Goal: Browse casually

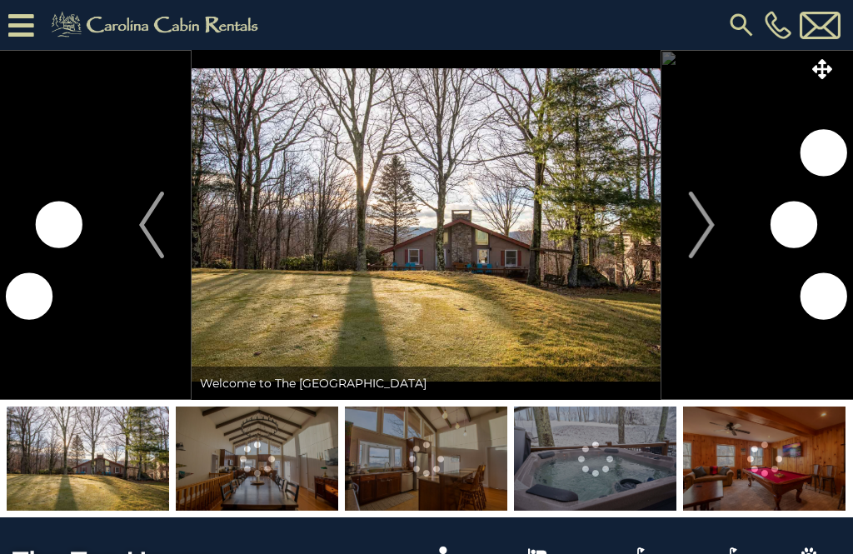
click at [697, 236] on img "Next" at bounding box center [701, 224] width 25 height 67
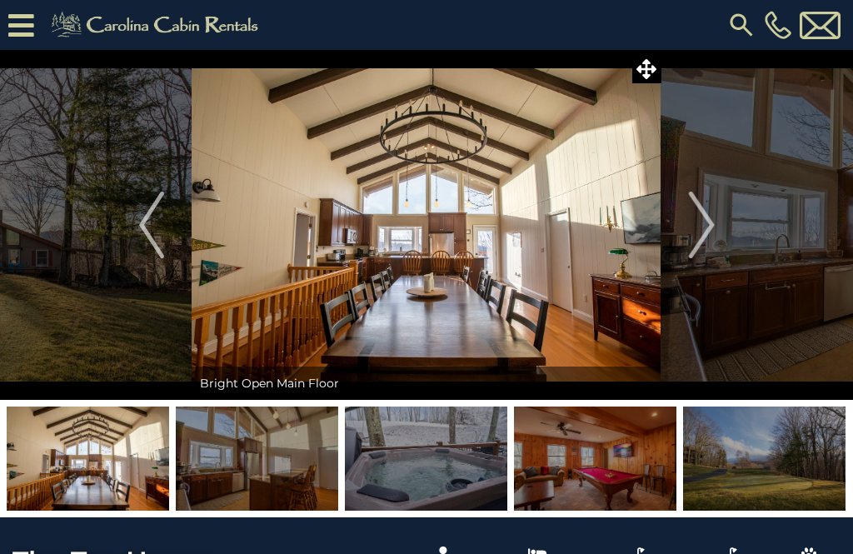
click at [707, 235] on img "Next" at bounding box center [701, 224] width 25 height 67
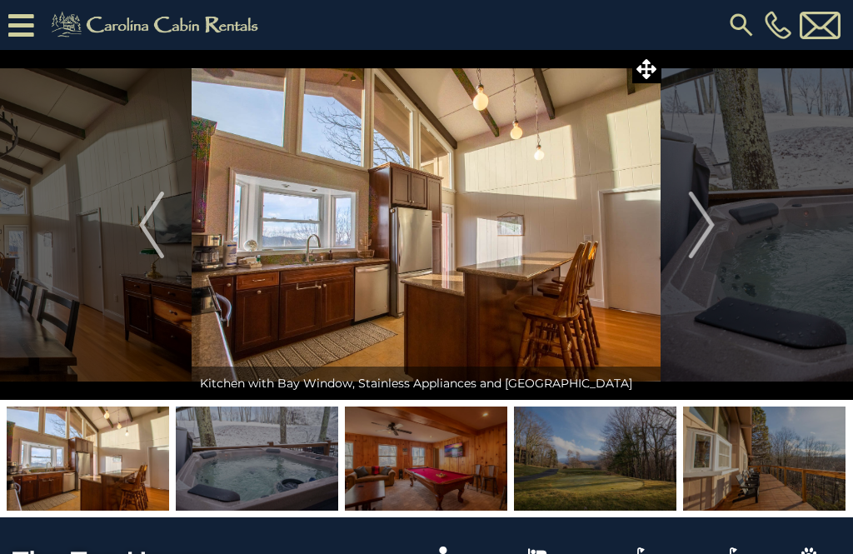
click at [723, 236] on button "Next" at bounding box center [701, 225] width 81 height 350
click at [699, 221] on img "Next" at bounding box center [701, 224] width 25 height 67
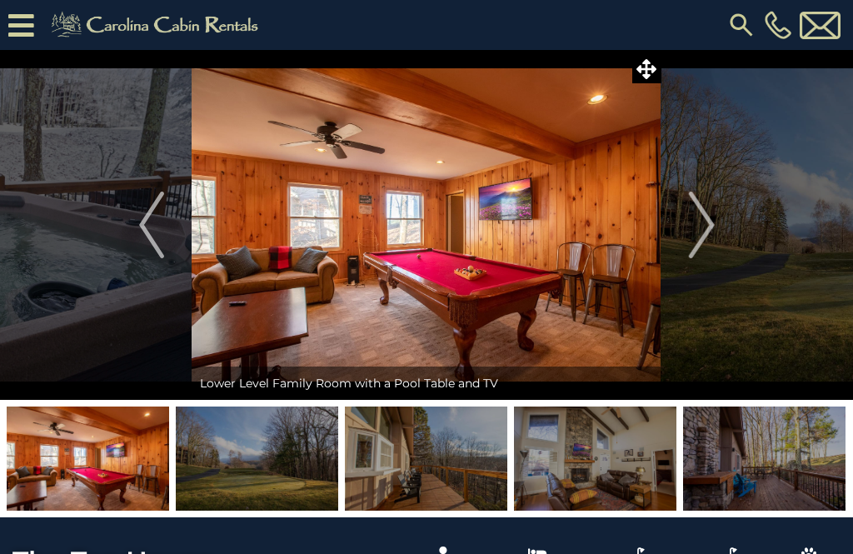
click at [718, 220] on button "Next" at bounding box center [701, 225] width 81 height 350
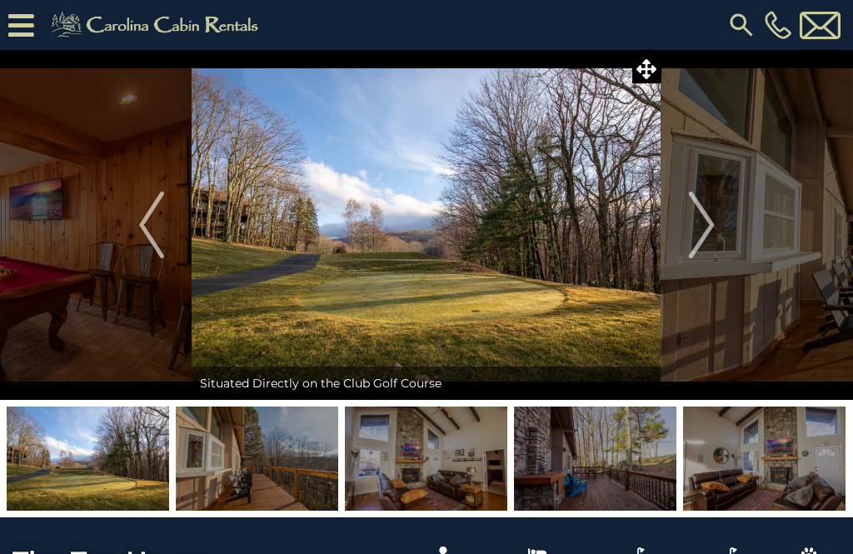
click at [721, 240] on button "Next" at bounding box center [701, 225] width 81 height 350
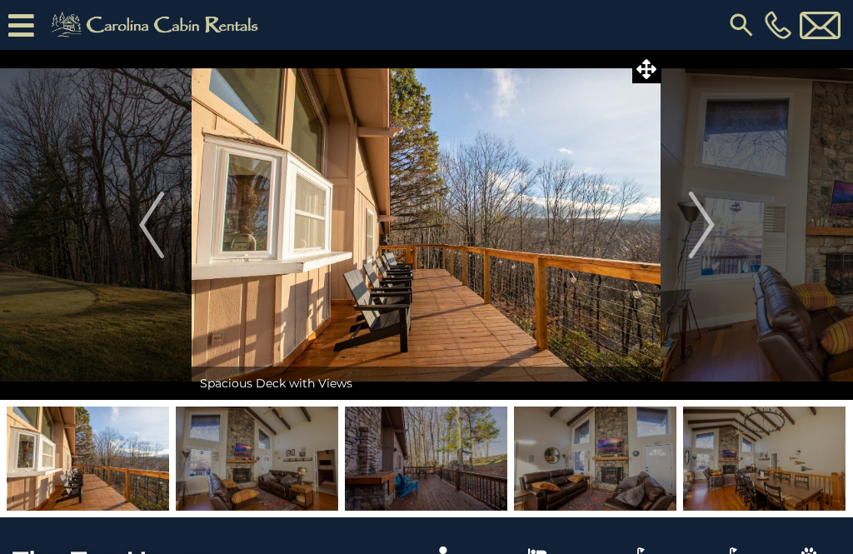
click at [710, 236] on img "Next" at bounding box center [701, 224] width 25 height 67
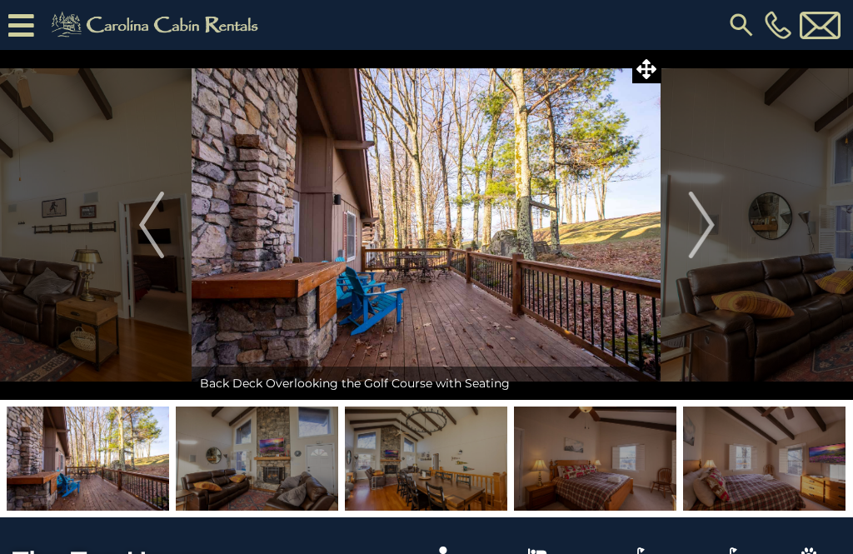
click at [693, 221] on img "Next" at bounding box center [701, 224] width 25 height 67
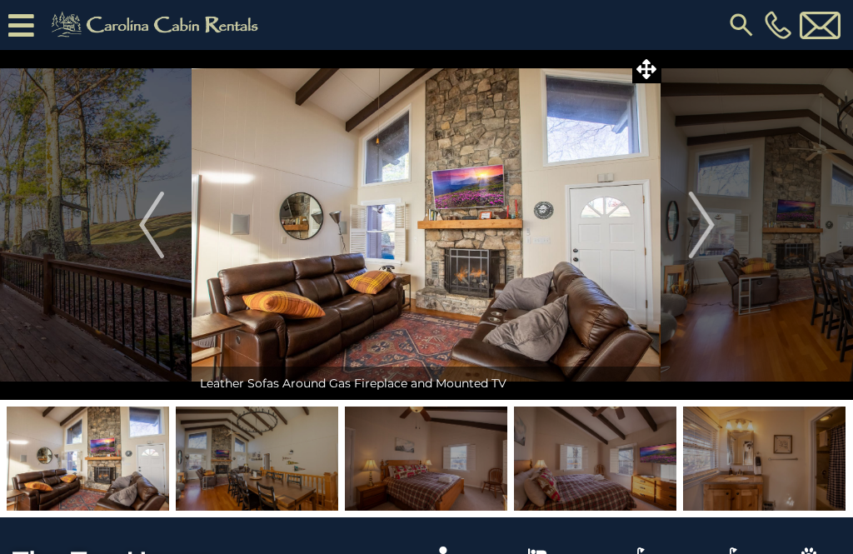
click at [704, 218] on img "Next" at bounding box center [701, 224] width 25 height 67
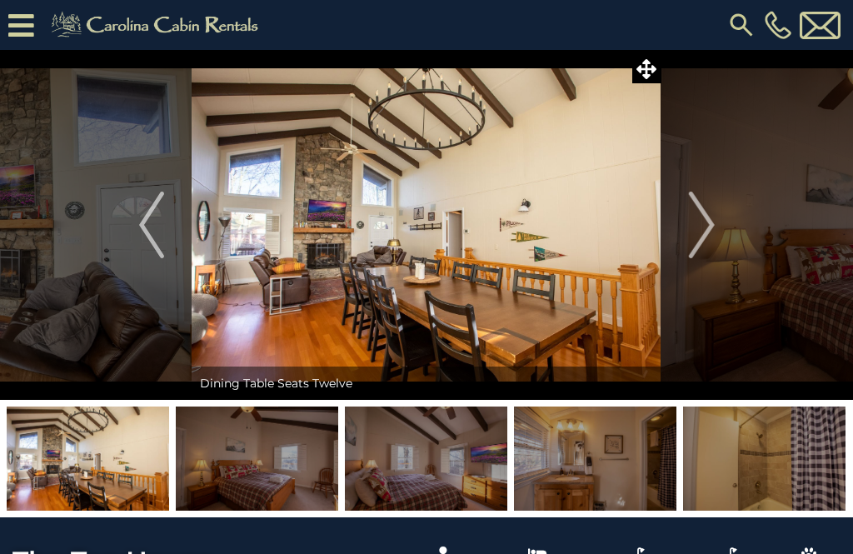
click at [704, 234] on img "Next" at bounding box center [701, 224] width 25 height 67
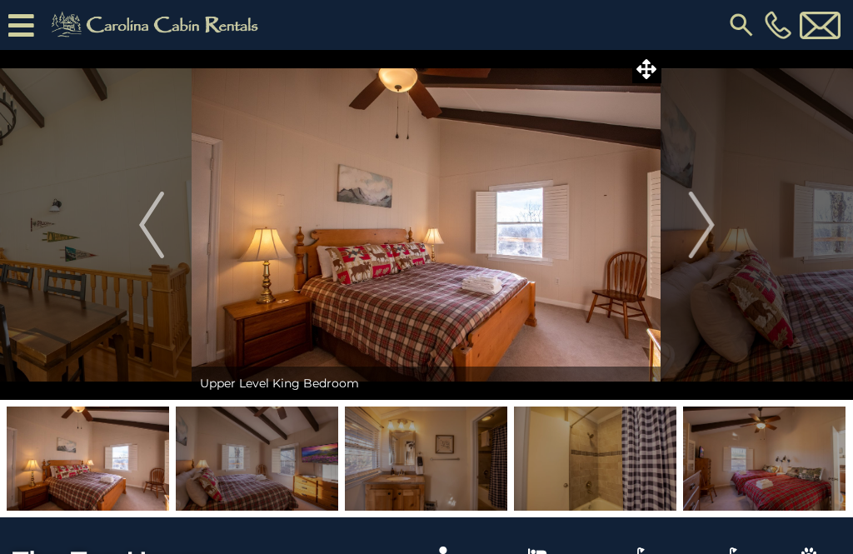
click at [726, 226] on button "Next" at bounding box center [701, 225] width 81 height 350
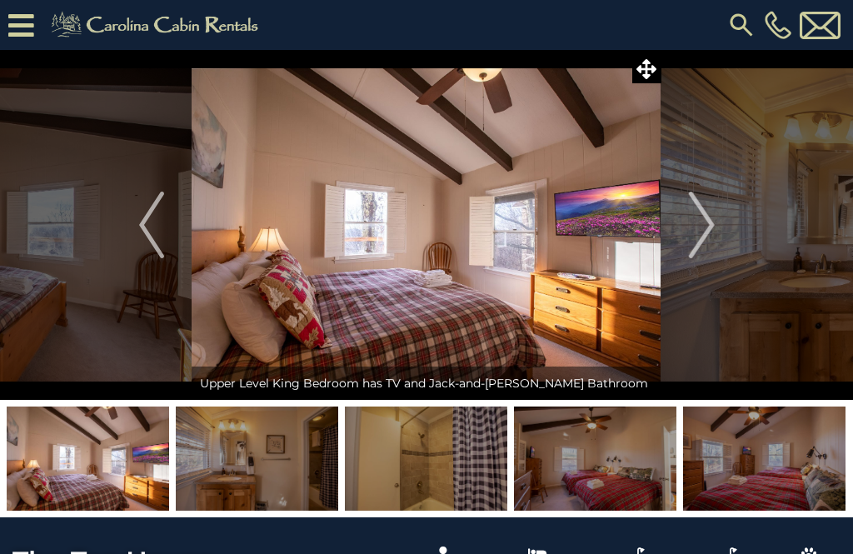
click at [705, 229] on img "Next" at bounding box center [701, 224] width 25 height 67
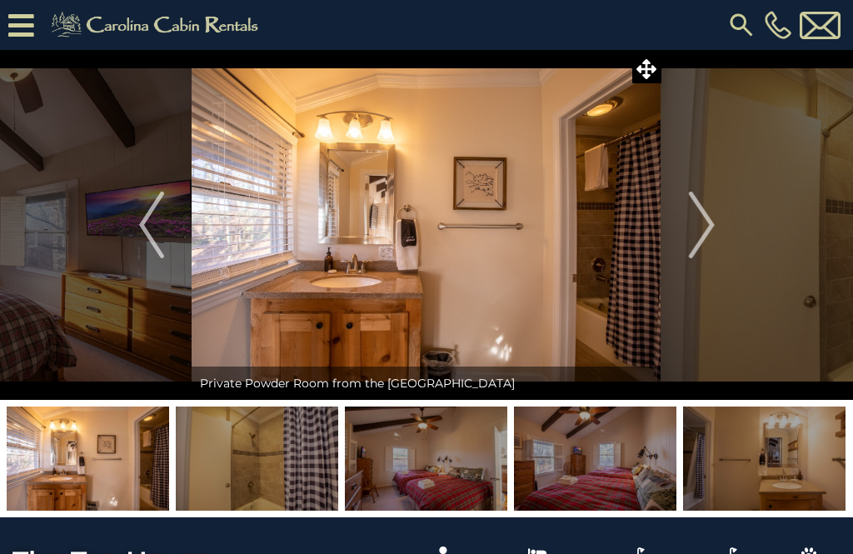
click at [704, 235] on img "Next" at bounding box center [701, 224] width 25 height 67
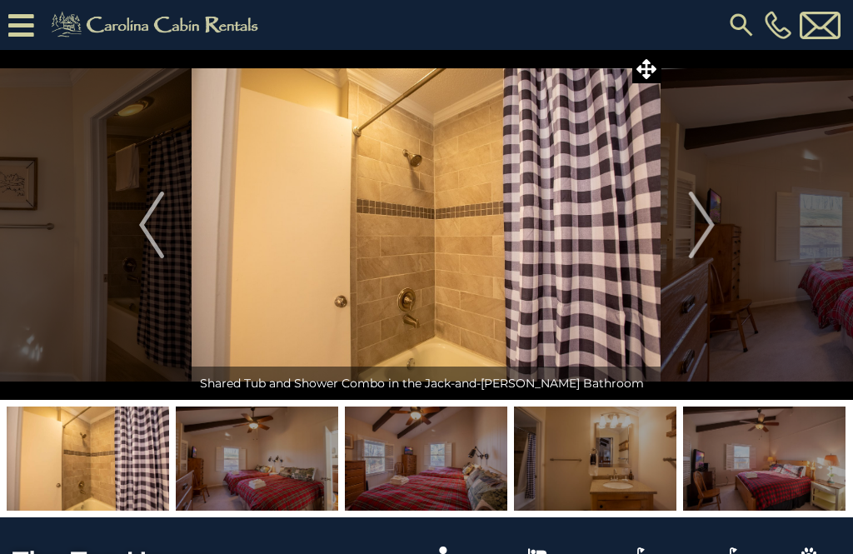
click at [714, 231] on button "Next" at bounding box center [701, 225] width 81 height 350
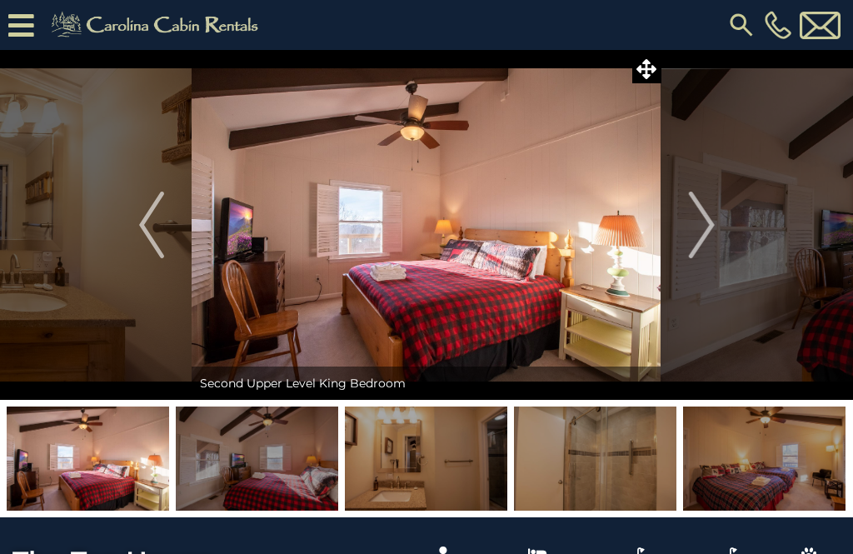
click at [699, 234] on img "Next" at bounding box center [701, 224] width 25 height 67
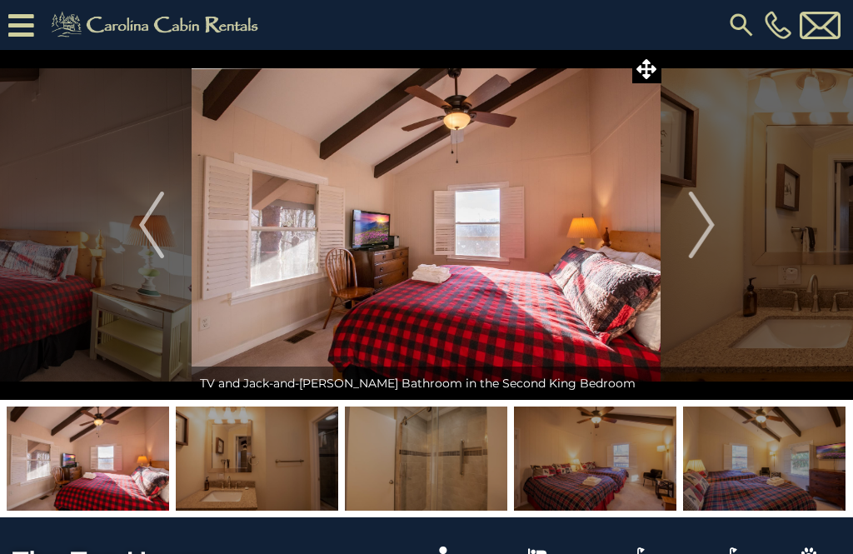
click at [699, 230] on img "Next" at bounding box center [701, 224] width 25 height 67
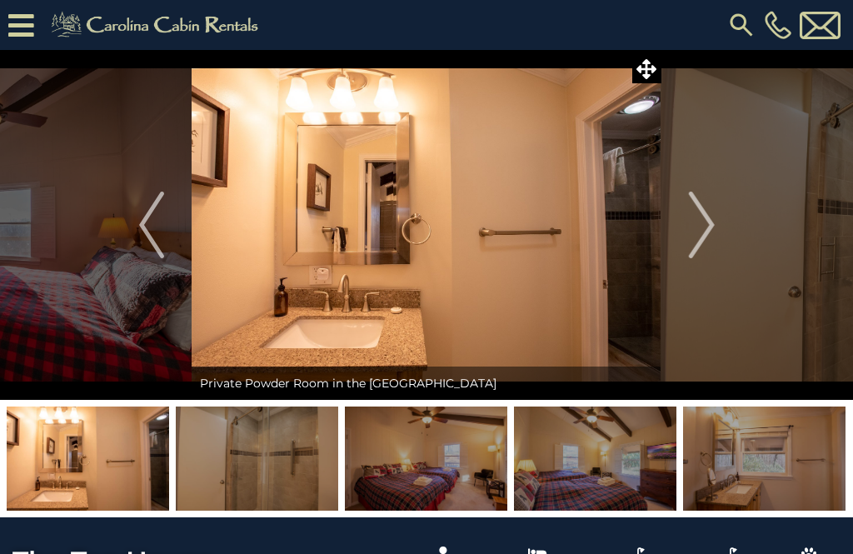
click at [694, 226] on img "Next" at bounding box center [701, 224] width 25 height 67
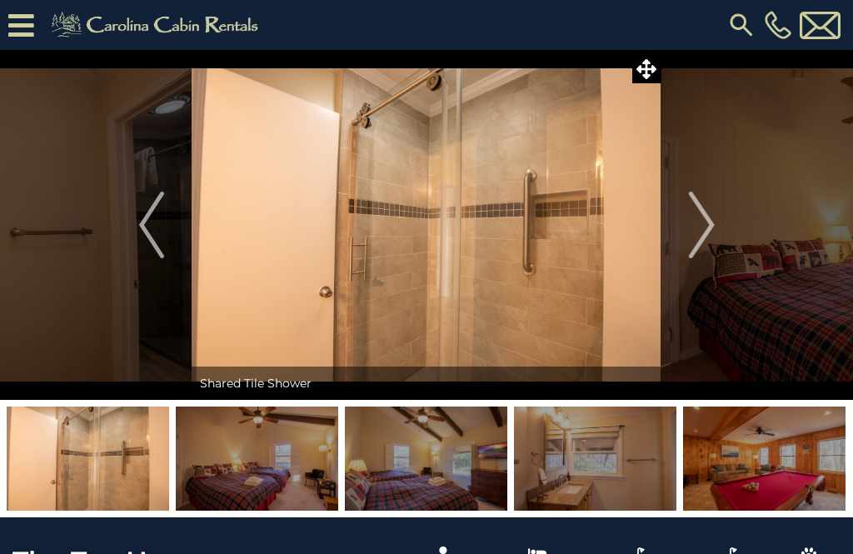
click at [776, 471] on img at bounding box center [764, 458] width 162 height 104
